Goal: Transaction & Acquisition: Purchase product/service

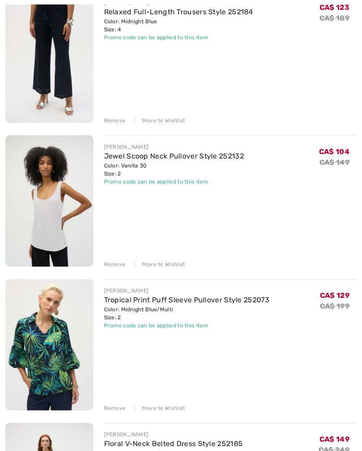
click at [109, 263] on div "Remove" at bounding box center [115, 265] width 22 height 8
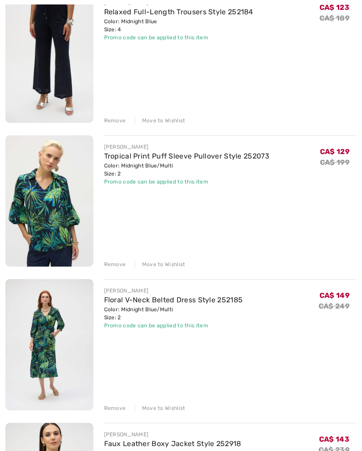
click at [111, 122] on div "Remove" at bounding box center [115, 121] width 22 height 8
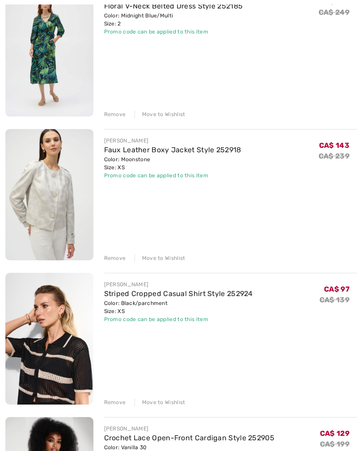
scroll to position [438, 0]
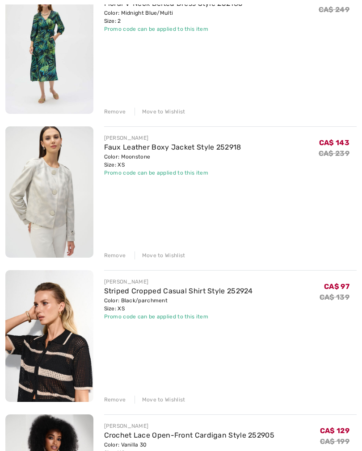
click at [108, 258] on div "Remove" at bounding box center [115, 255] width 22 height 8
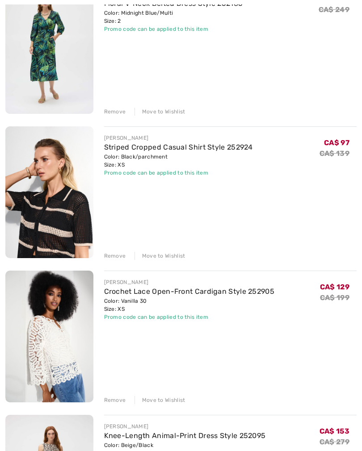
click at [111, 255] on div "Remove" at bounding box center [115, 256] width 22 height 8
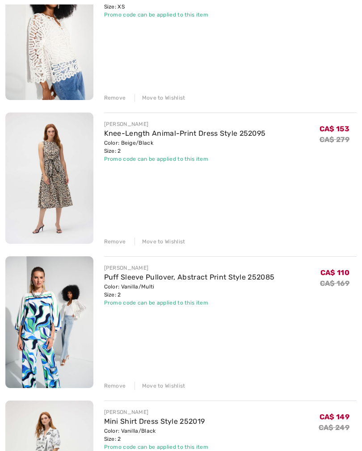
scroll to position [619, 0]
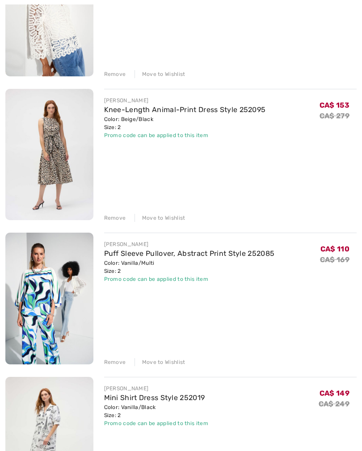
click at [110, 219] on div "Remove" at bounding box center [115, 218] width 22 height 8
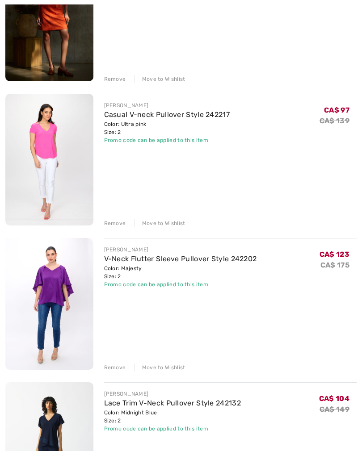
scroll to position [4072, 0]
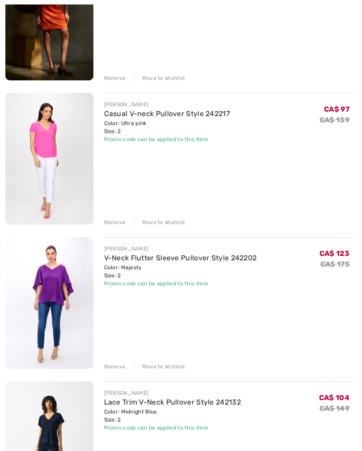
click at [112, 222] on div "Remove" at bounding box center [115, 222] width 22 height 8
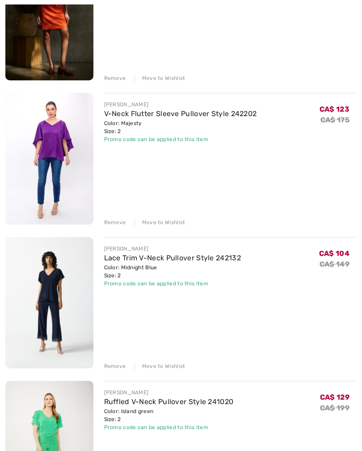
click at [114, 225] on div "Remove" at bounding box center [115, 222] width 22 height 8
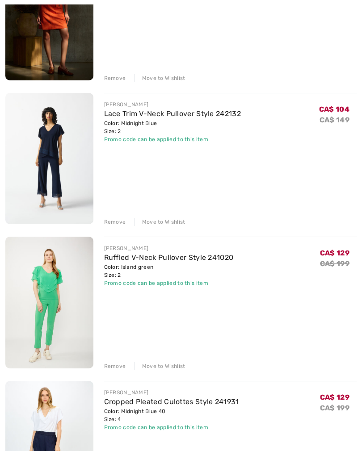
click at [113, 224] on div "Remove" at bounding box center [115, 222] width 22 height 8
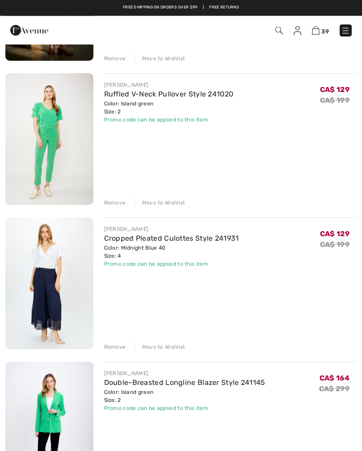
scroll to position [4109, 0]
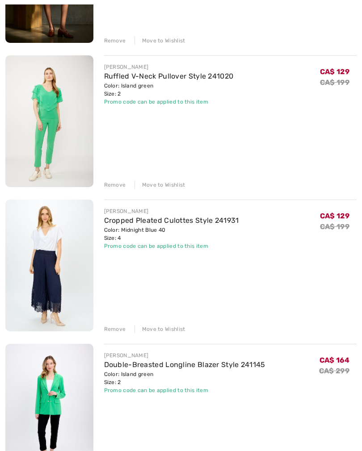
click at [115, 331] on div "Remove" at bounding box center [115, 329] width 22 height 8
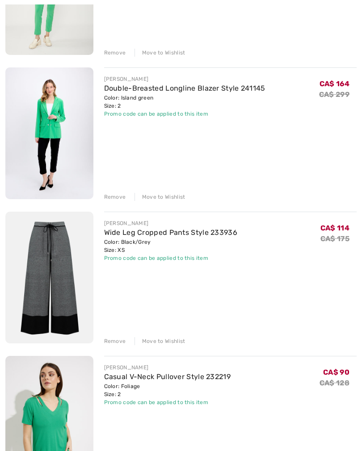
scroll to position [4242, 0]
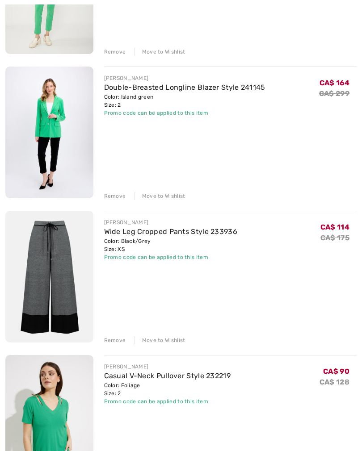
click at [127, 231] on link "Wide Leg Cropped Pants Style 233936" at bounding box center [171, 231] width 134 height 8
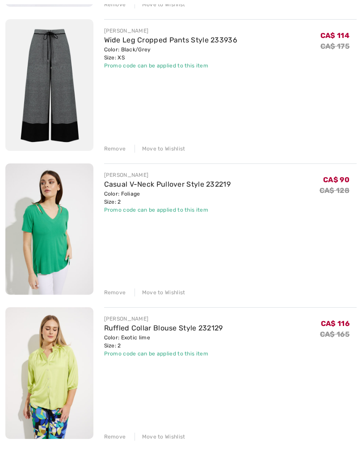
scroll to position [4443, 0]
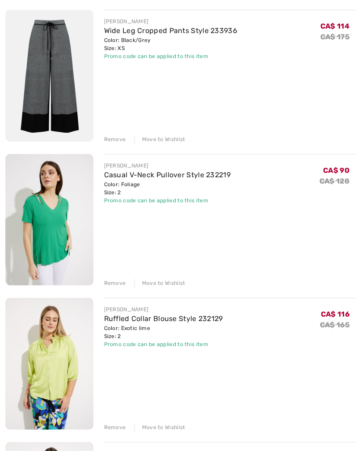
click at [113, 287] on div "Remove" at bounding box center [115, 283] width 22 height 8
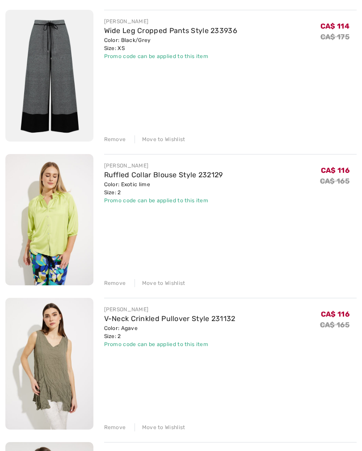
click at [111, 284] on div "Remove" at bounding box center [115, 283] width 22 height 8
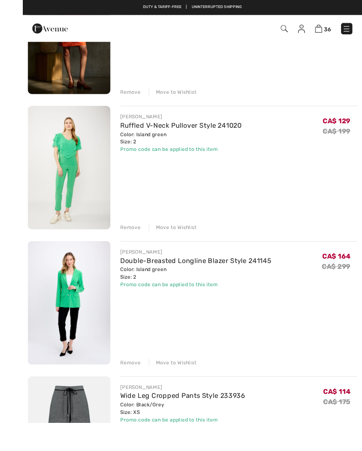
scroll to position [4093, 0]
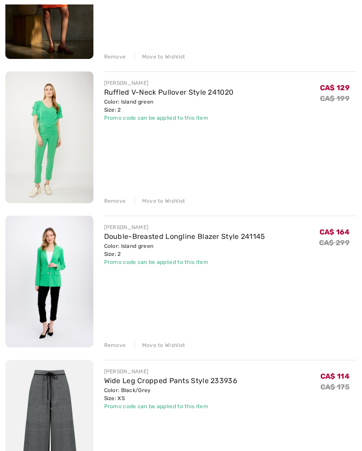
click at [149, 238] on link "Double-Breasted Longline Blazer Style 241145" at bounding box center [184, 236] width 161 height 8
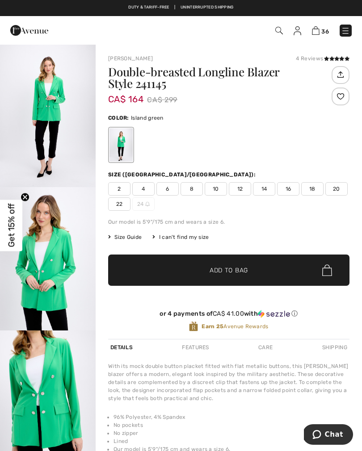
click at [316, 34] on img at bounding box center [316, 30] width 8 height 8
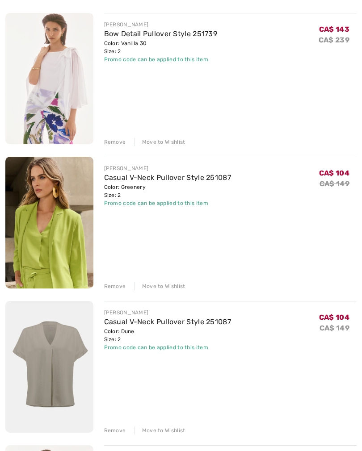
scroll to position [1993, 0]
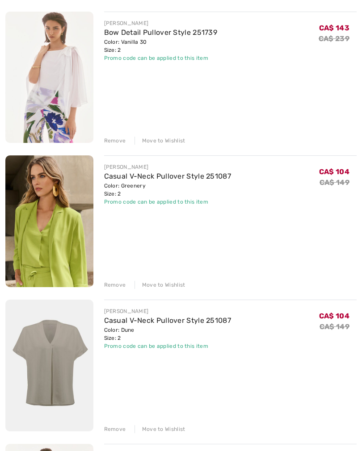
click at [119, 179] on link "Casual V-Neck Pullover Style 251087" at bounding box center [167, 176] width 127 height 8
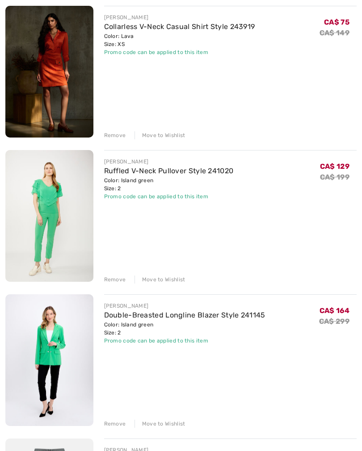
scroll to position [4015, 0]
click at [114, 422] on div "Remove" at bounding box center [115, 424] width 22 height 8
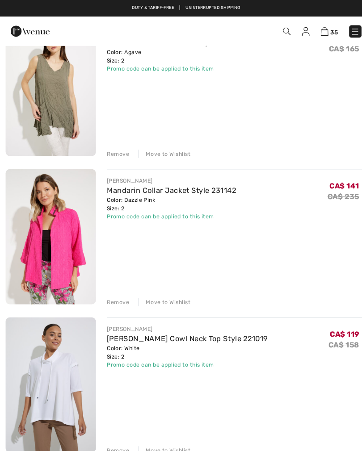
scroll to position [4431, 0]
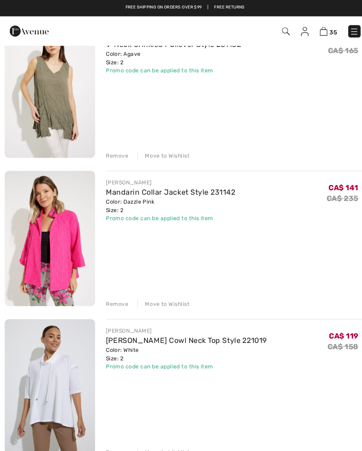
click at [112, 298] on div "Remove" at bounding box center [115, 296] width 22 height 8
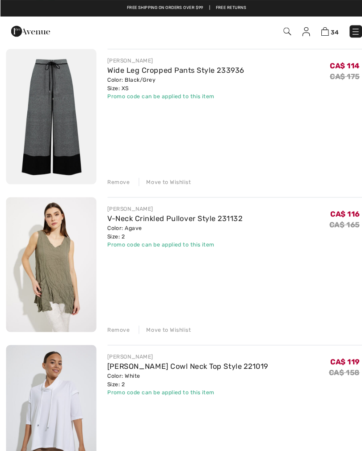
scroll to position [4261, 0]
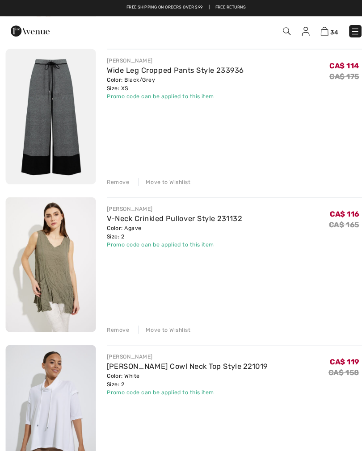
click at [109, 320] on div "Remove" at bounding box center [115, 321] width 22 height 8
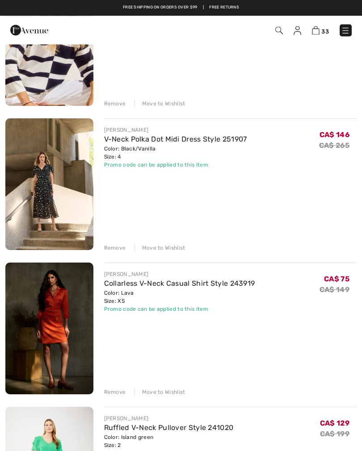
scroll to position [3746, 0]
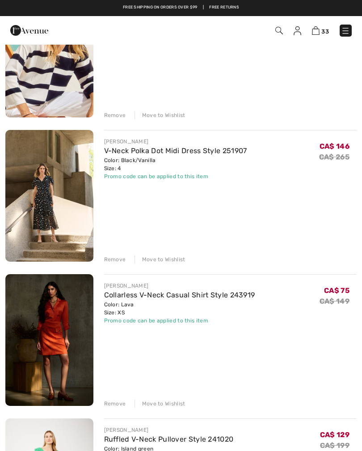
click at [115, 260] on div "Remove" at bounding box center [115, 259] width 22 height 8
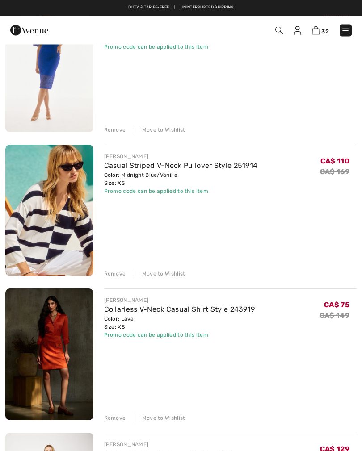
click at [114, 277] on div "Remove" at bounding box center [115, 274] width 22 height 8
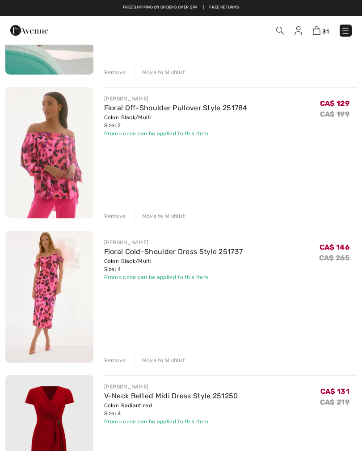
scroll to position [3068, 0]
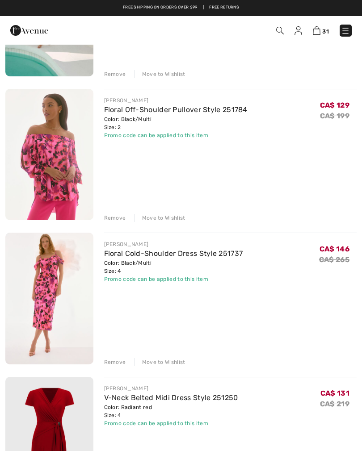
click at [139, 258] on link "Floral Cold-Shoulder Dress Style 251737" at bounding box center [173, 253] width 139 height 8
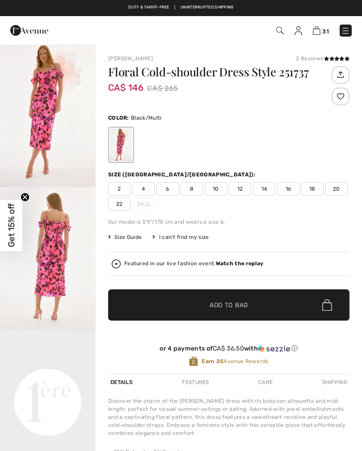
checkbox input "true"
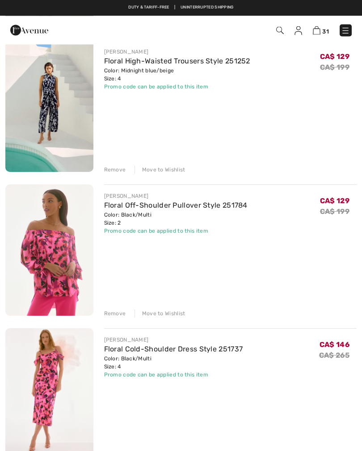
scroll to position [2962, 0]
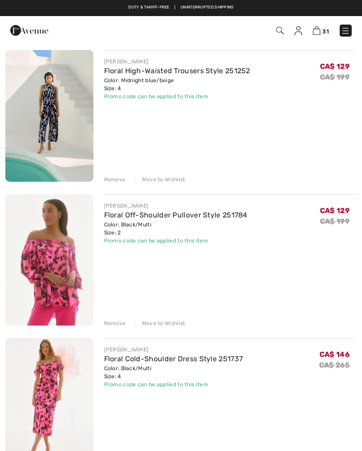
click at [145, 219] on link "Floral Off-Shoulder Pullover Style 251784" at bounding box center [175, 215] width 143 height 8
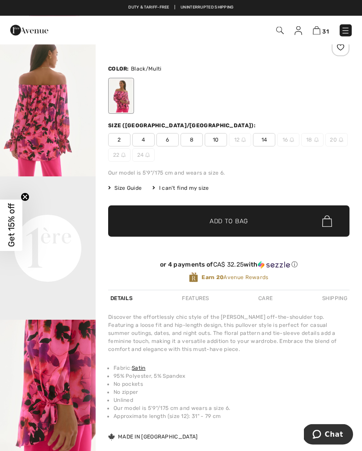
scroll to position [50, 0]
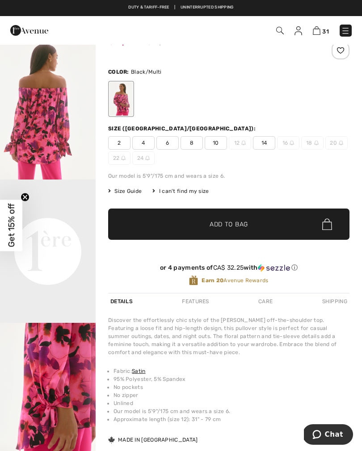
click at [314, 31] on img at bounding box center [317, 30] width 8 height 8
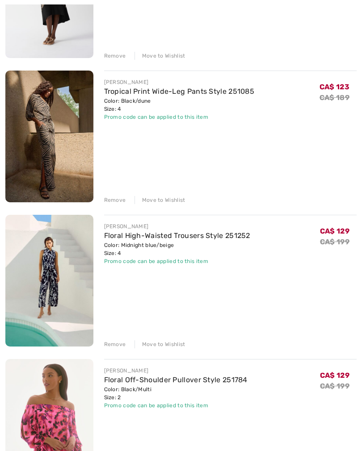
scroll to position [2798, 0]
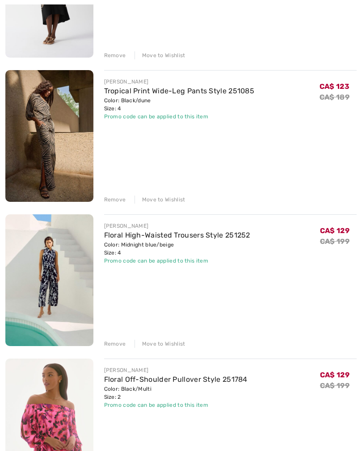
click at [113, 345] on div "Remove" at bounding box center [115, 344] width 22 height 8
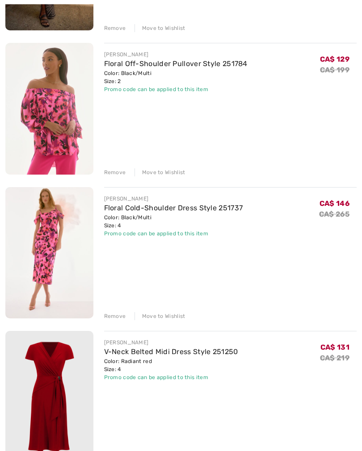
click at [115, 319] on div "Remove" at bounding box center [115, 317] width 22 height 8
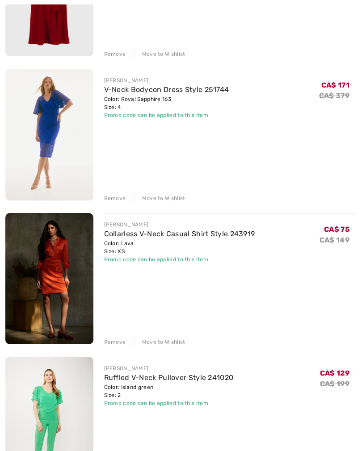
scroll to position [3231, 0]
click at [109, 344] on div "Remove" at bounding box center [115, 342] width 22 height 8
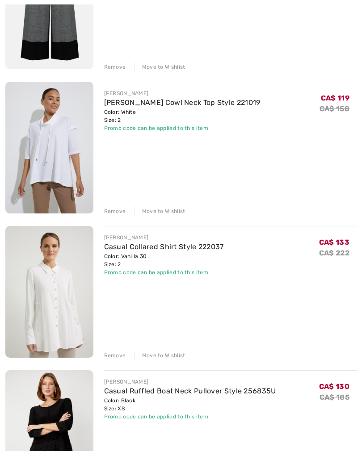
scroll to position [3651, 0]
click at [110, 357] on div "Remove" at bounding box center [115, 355] width 22 height 8
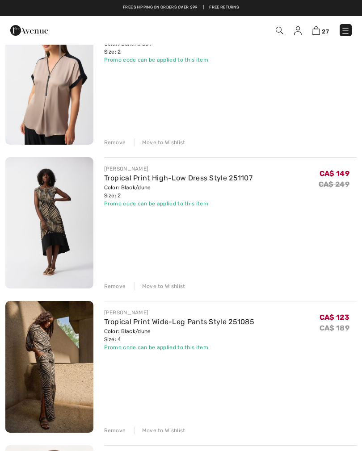
scroll to position [2566, 0]
